Goal: Complete application form

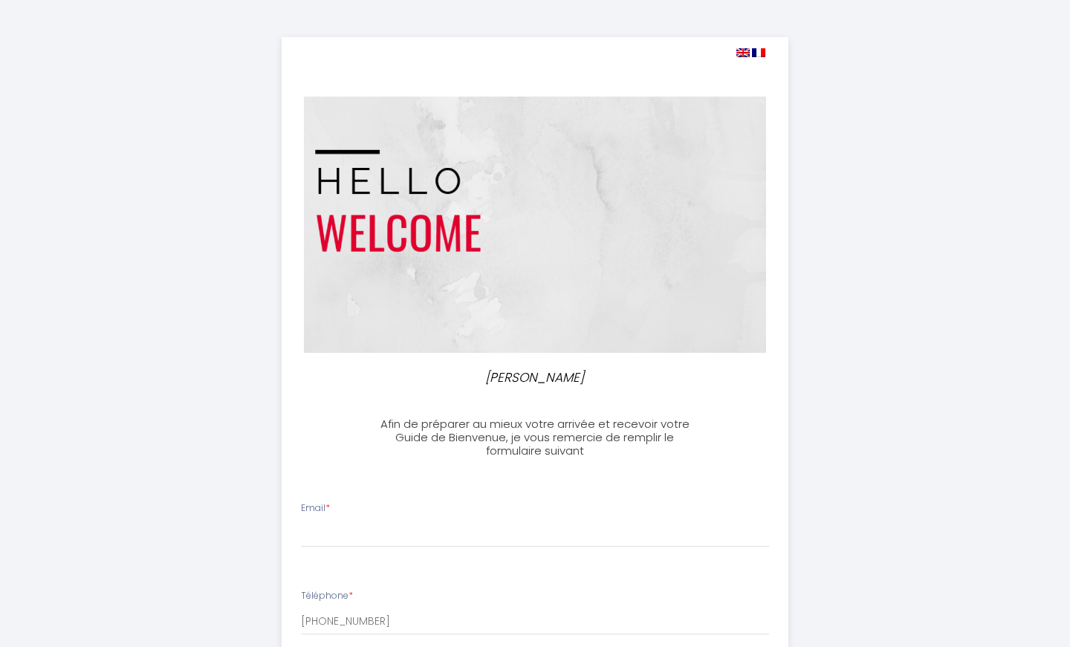
select select
click at [378, 528] on input "Email *" at bounding box center [535, 534] width 469 height 27
paste input "[EMAIL_ADDRESS][DOMAIN_NAME]"
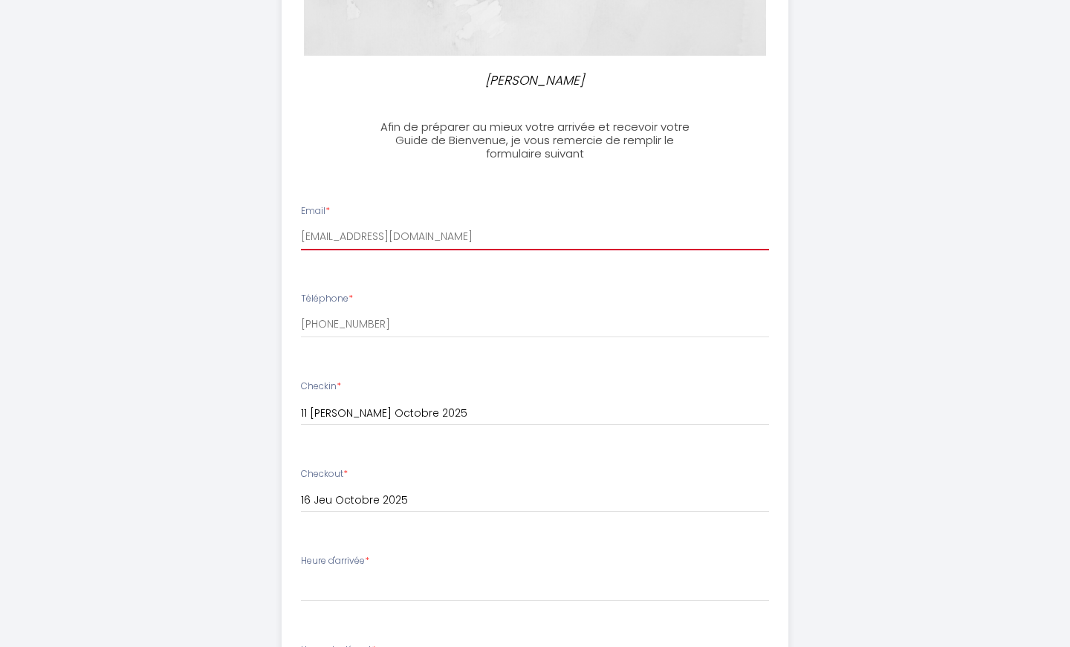
scroll to position [446, 0]
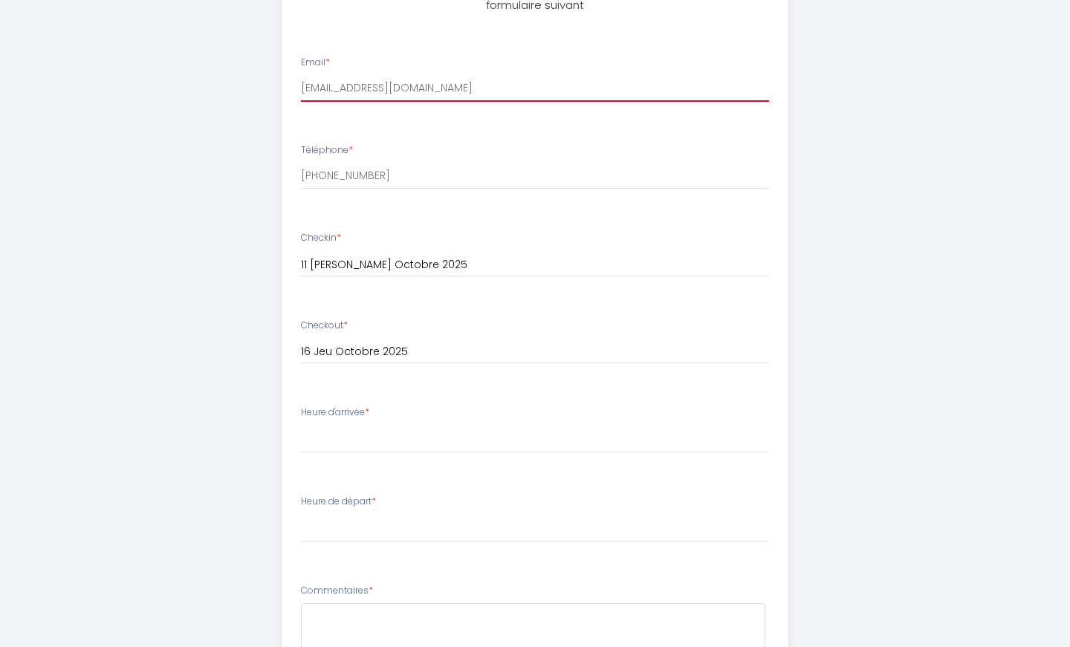
type input "[EMAIL_ADDRESS][DOMAIN_NAME]"
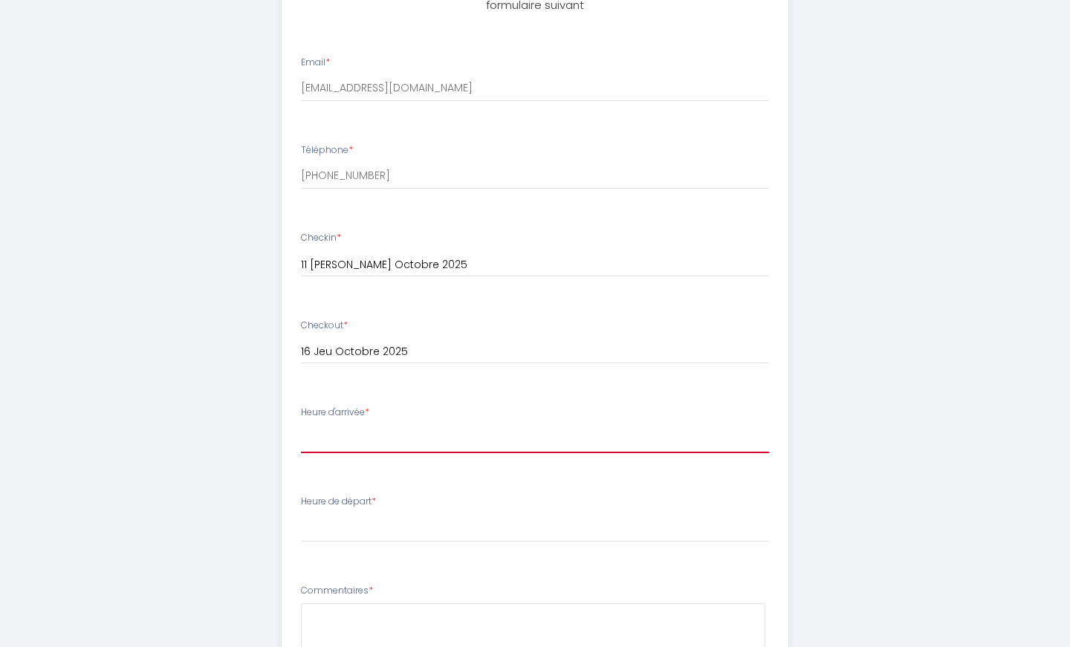
click at [410, 430] on select "16:00 16:30 17:00 17:30 18:00 18:30 19:00 19:30 20:00 20:30 21:00 21:30 22:00 2…" at bounding box center [535, 439] width 469 height 28
select select "16:00"
click at [301, 425] on select "16:00 16:30 17:00 17:30 18:00 18:30 19:00 19:30 20:00 20:30 21:00 21:30 22:00 2…" at bounding box center [535, 439] width 469 height 28
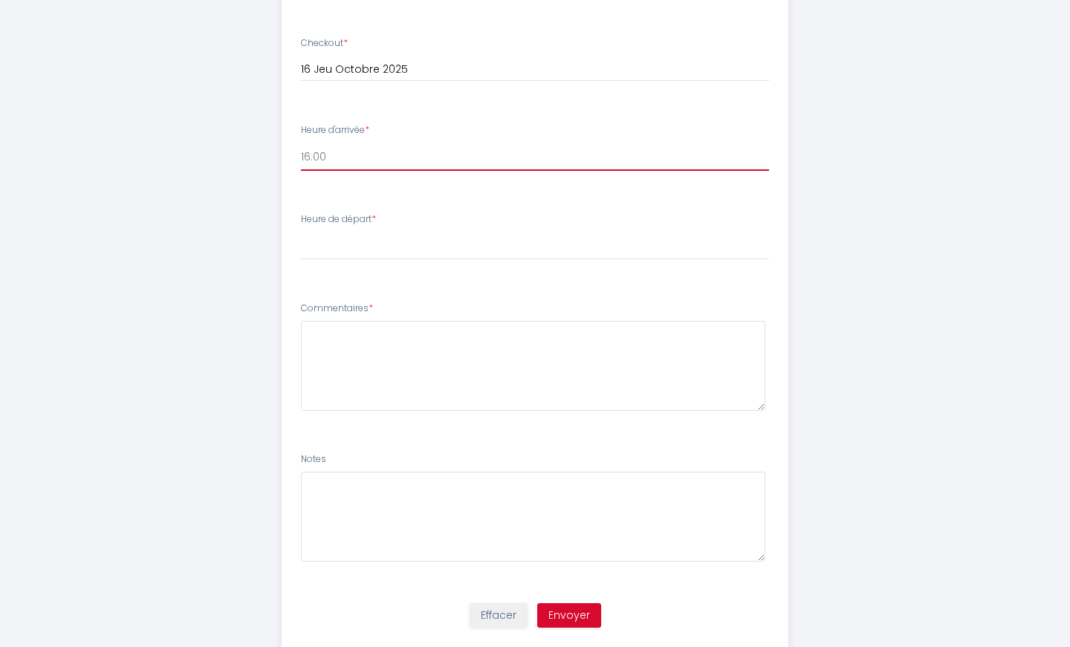
scroll to position [743, 0]
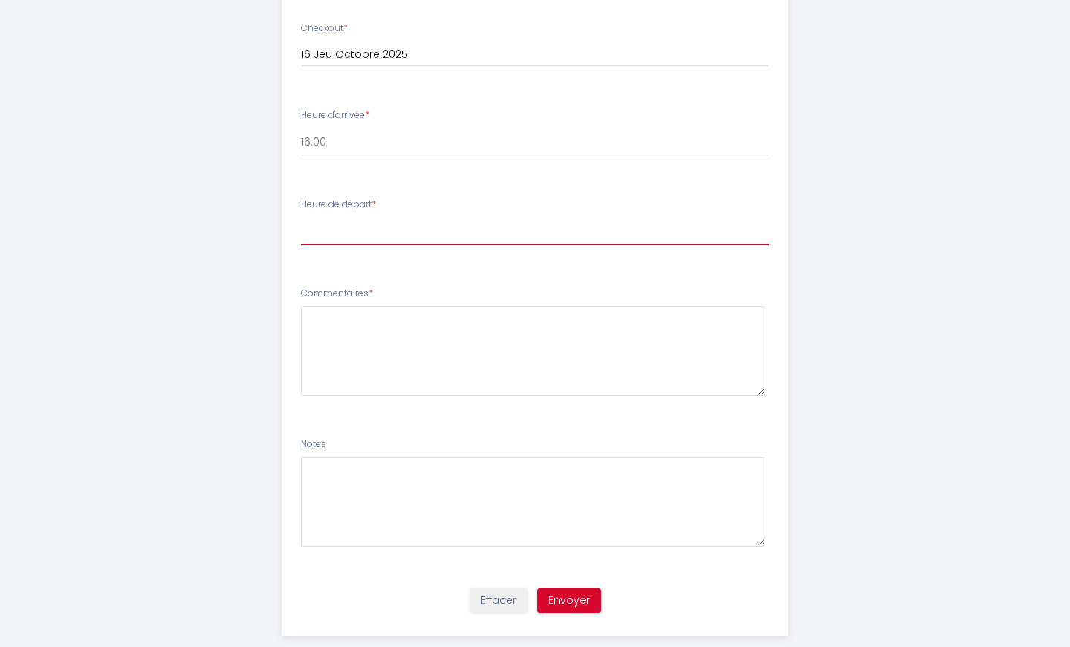
click at [373, 239] on select "00:00 00:30 01:00 01:30 02:00 02:30 03:00 03:30 04:00 04:30 05:00 05:30 06:00 0…" at bounding box center [535, 231] width 469 height 28
select select "10:00"
click at [301, 217] on select "00:00 00:30 01:00 01:30 02:00 02:30 03:00 03:30 04:00 04:30 05:00 05:30 06:00 0…" at bounding box center [535, 231] width 469 height 28
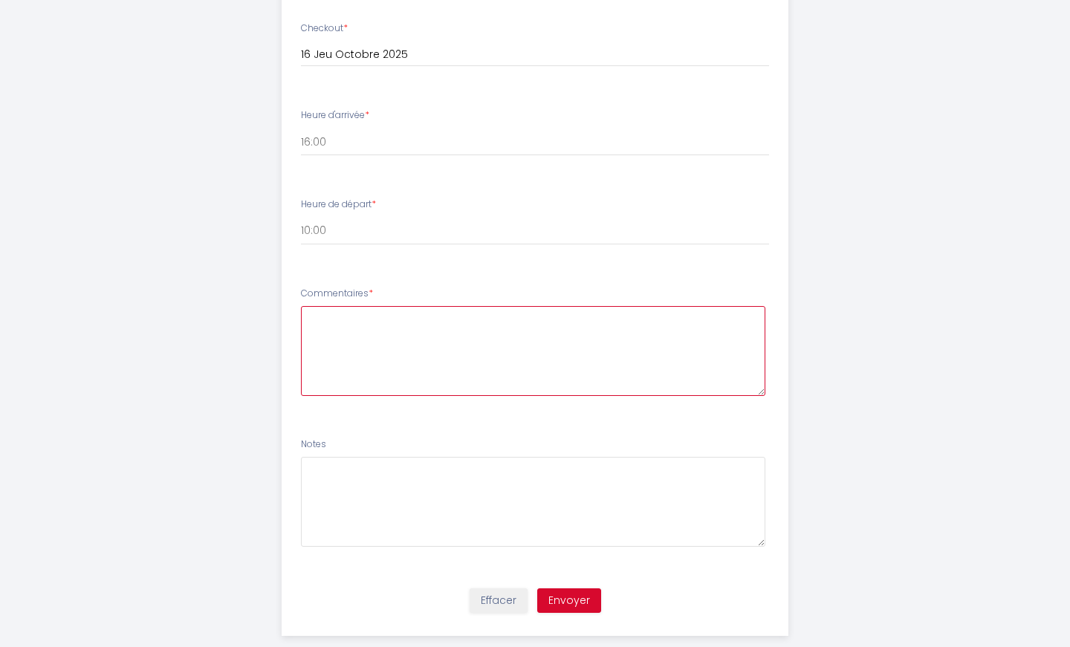
click at [403, 367] on textarea at bounding box center [533, 351] width 465 height 90
type textarea "thank you"
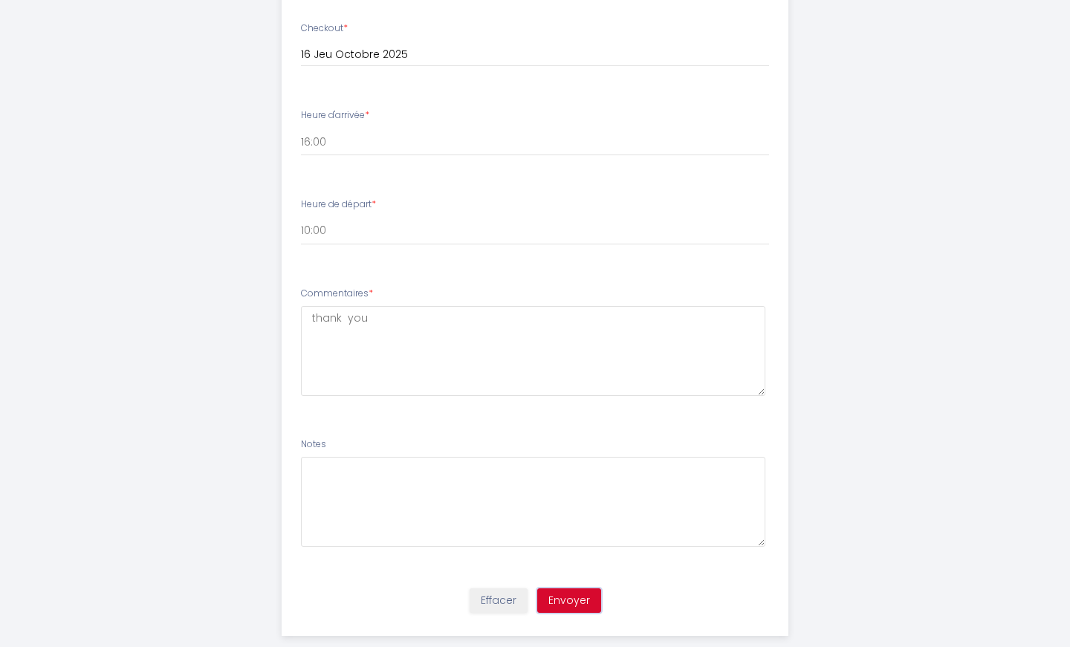
click at [576, 591] on button "Envoyer" at bounding box center [569, 601] width 64 height 25
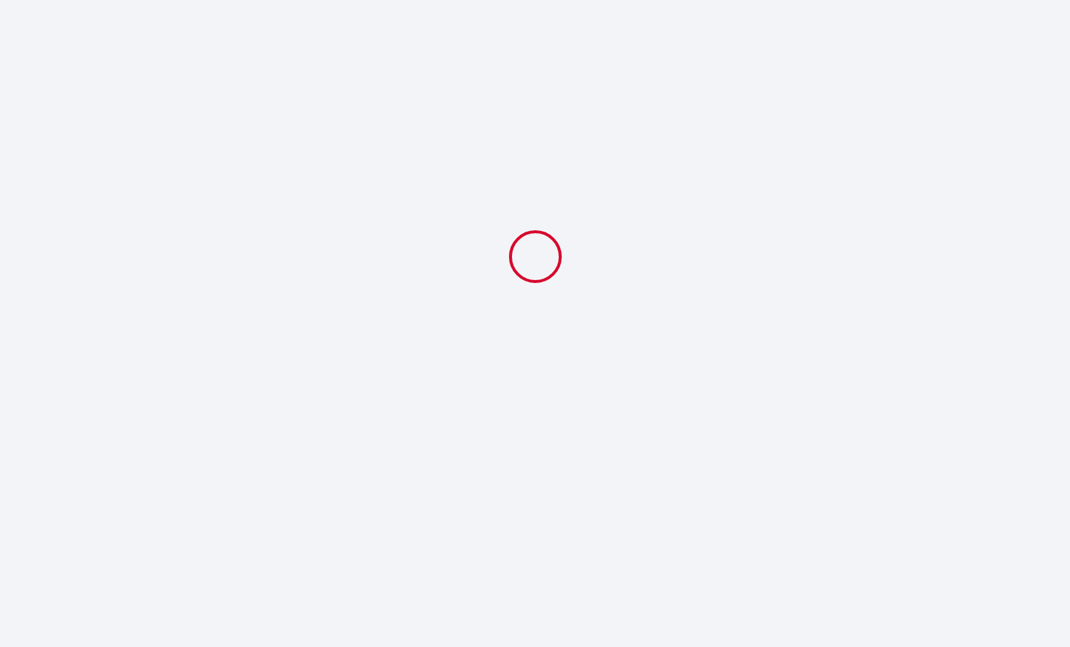
select select "10:00"
